Goal: Task Accomplishment & Management: Use online tool/utility

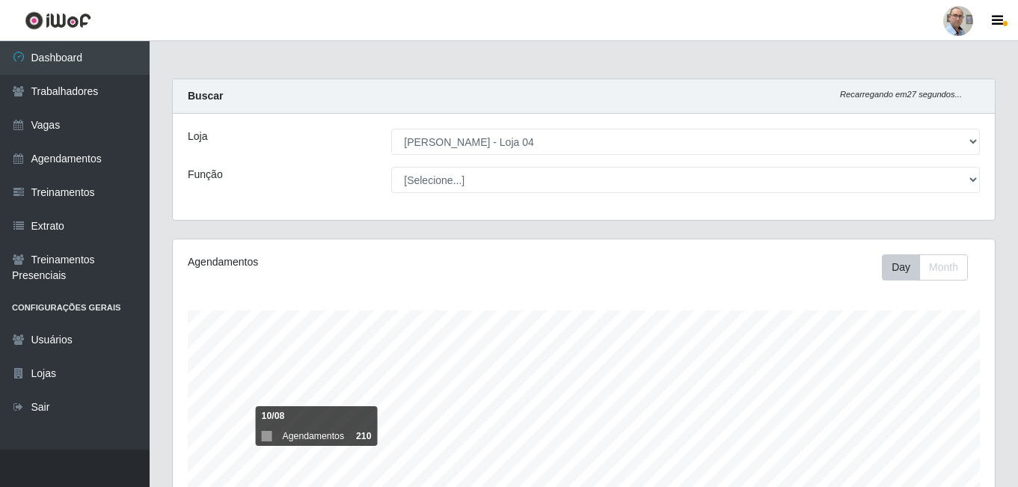
select select "251"
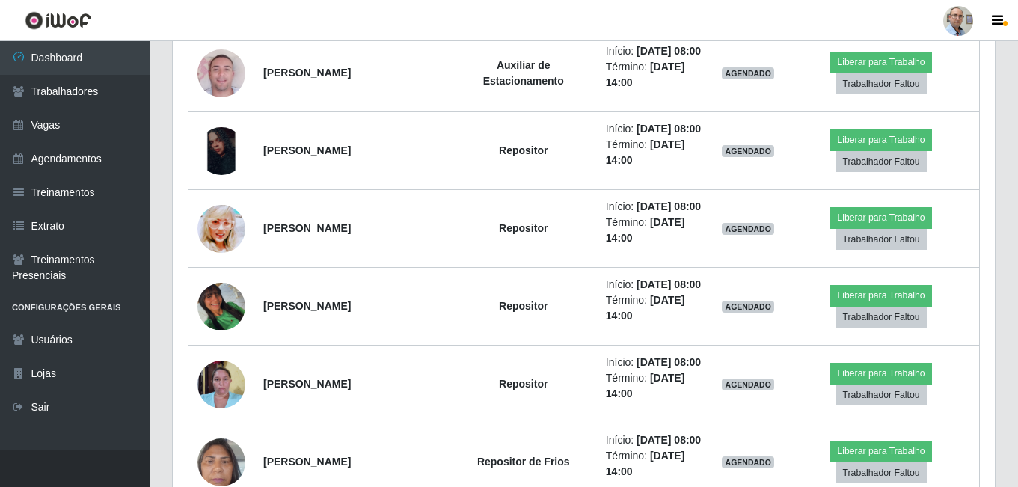
scroll to position [310, 822]
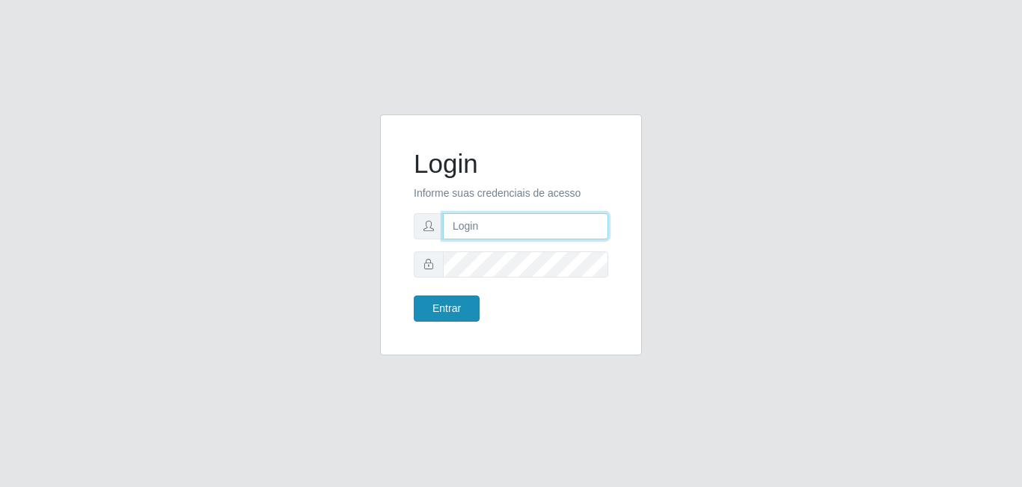
type input "gerente.loja4@marvermelhoatacado.com.br"
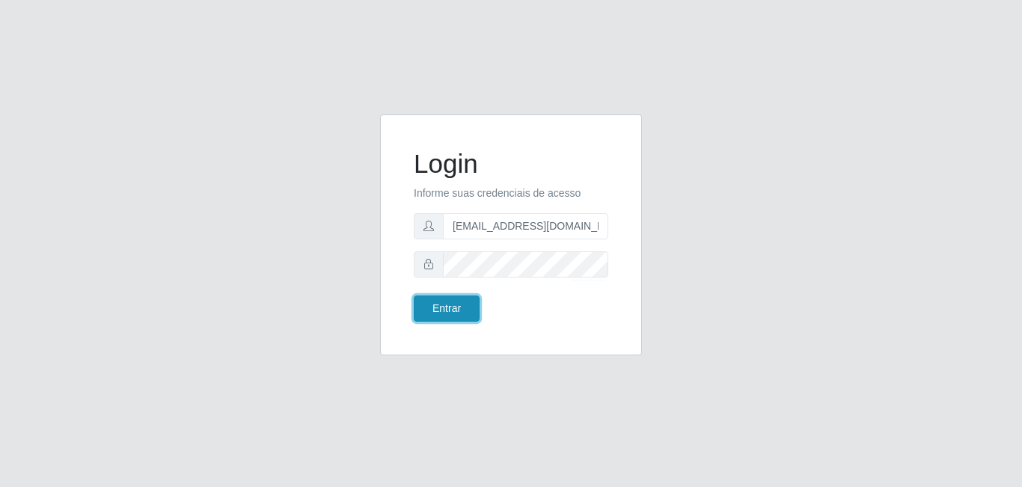
click at [438, 307] on button "Entrar" at bounding box center [447, 308] width 66 height 26
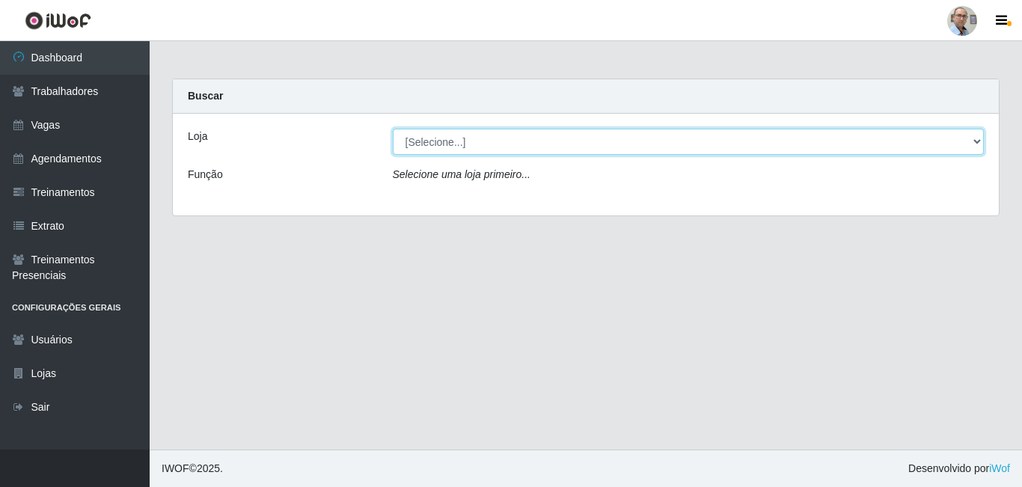
click at [508, 145] on select "[Selecione...] Mar Vermelho - Loja 04" at bounding box center [689, 142] width 592 height 26
select select "251"
click at [393, 129] on select "[Selecione...] Mar Vermelho - Loja 04" at bounding box center [689, 142] width 592 height 26
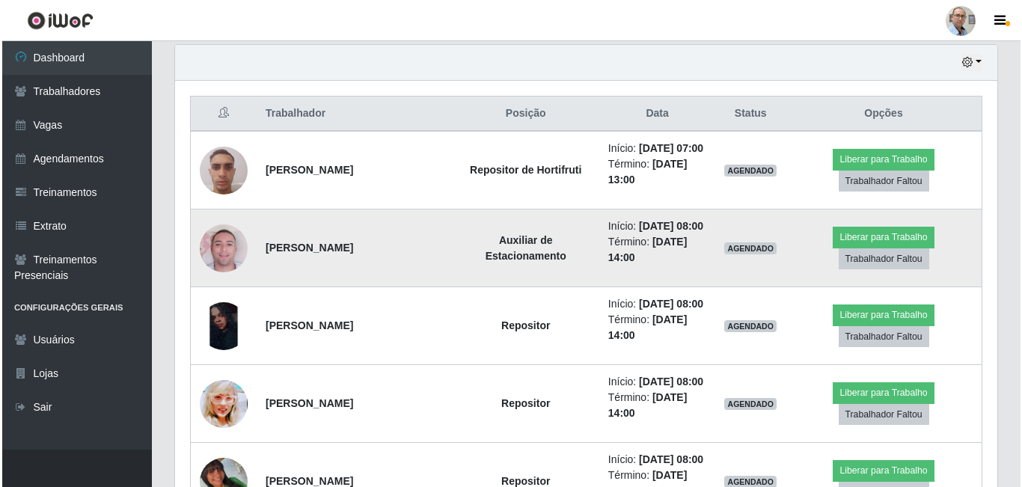
scroll to position [524, 0]
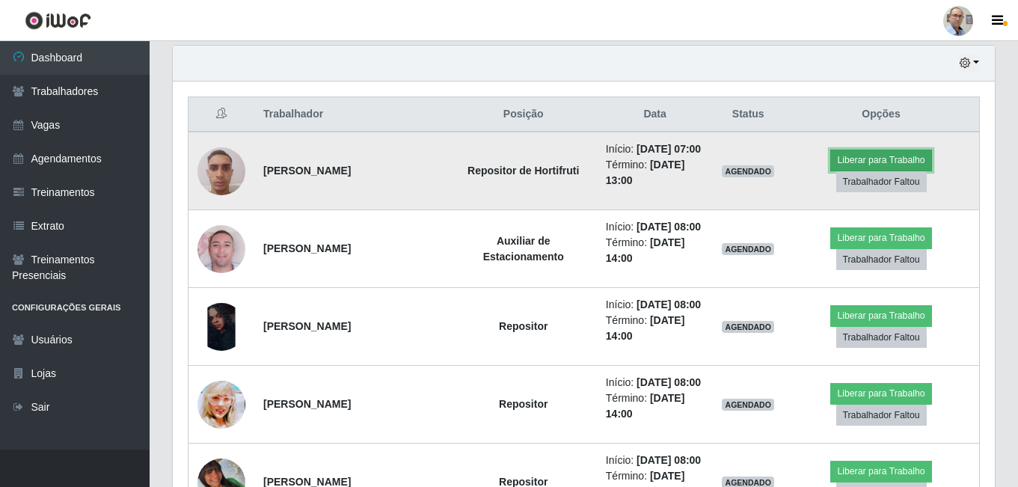
click at [890, 168] on button "Liberar para Trabalho" at bounding box center [880, 160] width 101 height 21
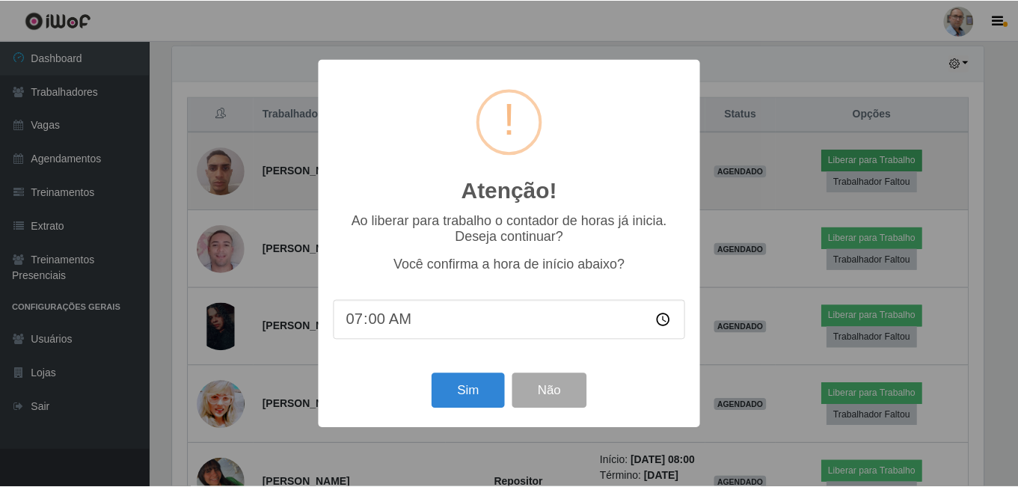
scroll to position [310, 815]
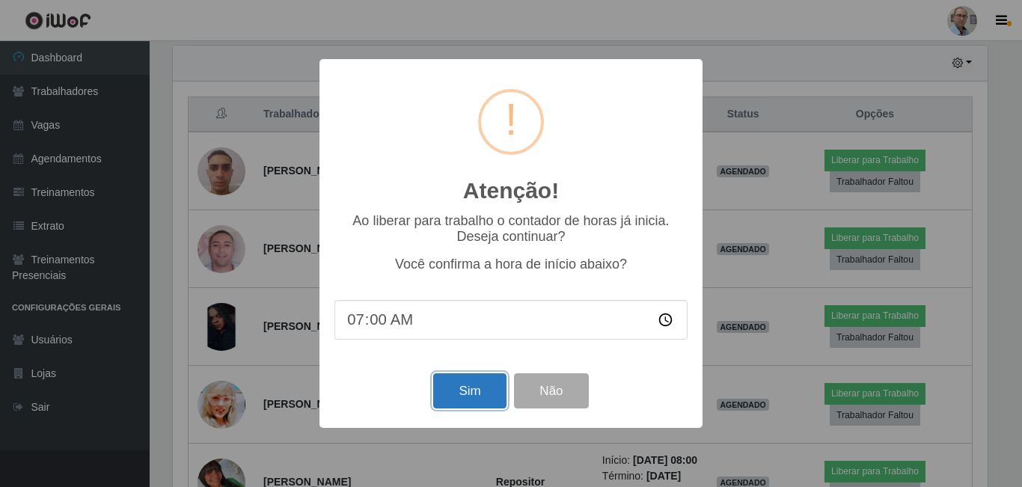
click at [468, 396] on button "Sim" at bounding box center [469, 390] width 73 height 35
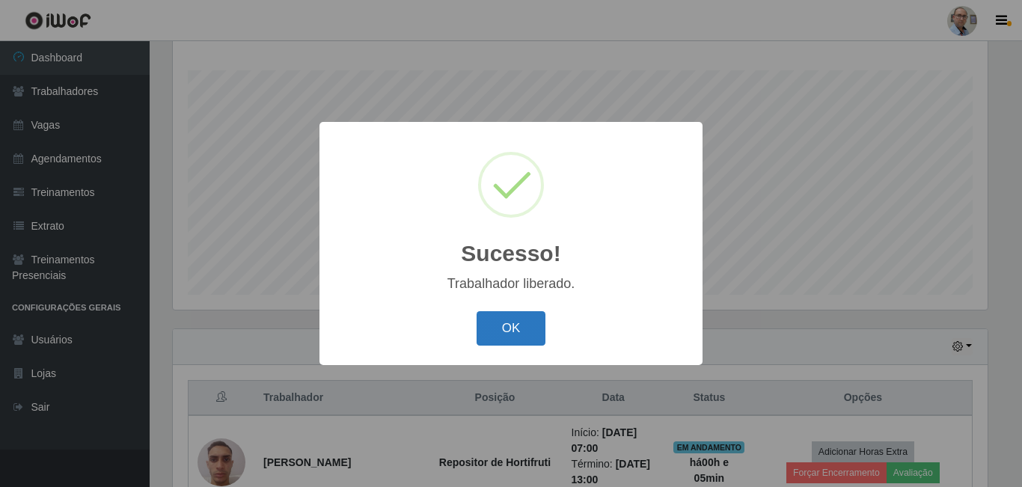
click at [503, 328] on button "OK" at bounding box center [511, 328] width 70 height 35
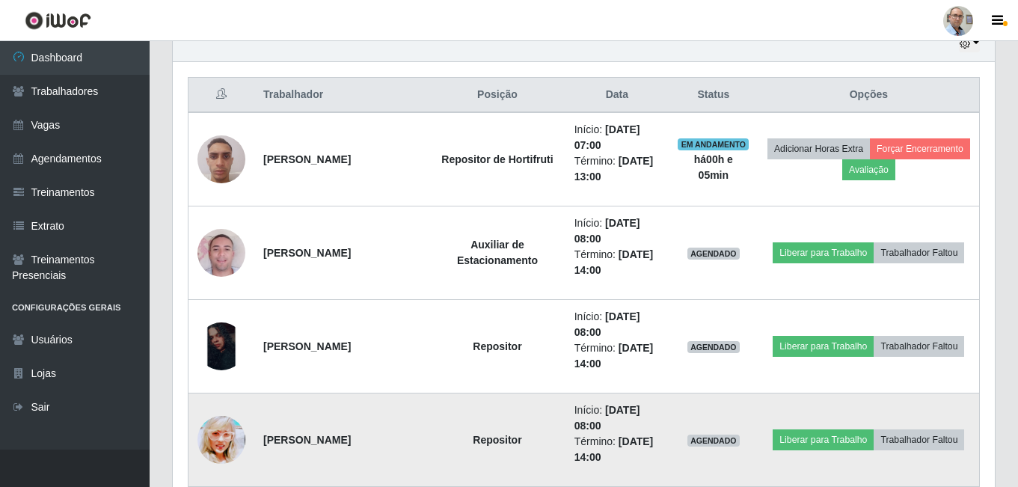
scroll to position [614, 0]
